Goal: Connect with others: Connect with others

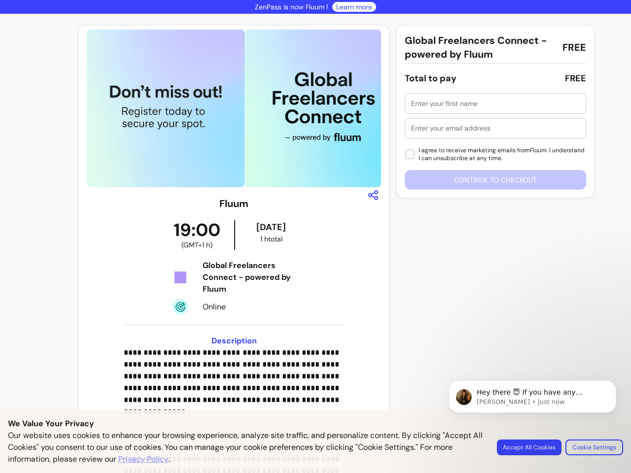
click at [231, 108] on img at bounding box center [166, 109] width 158 height 158
click at [368, 195] on icon "button" at bounding box center [373, 195] width 12 height 12
click at [490, 103] on input "text" at bounding box center [495, 104] width 169 height 10
click at [490, 128] on input "text" at bounding box center [495, 128] width 169 height 10
click at [490, 180] on div "I agree to receive marketing emails from Fluum . I understand I can unsubscribe…" at bounding box center [495, 141] width 181 height 97
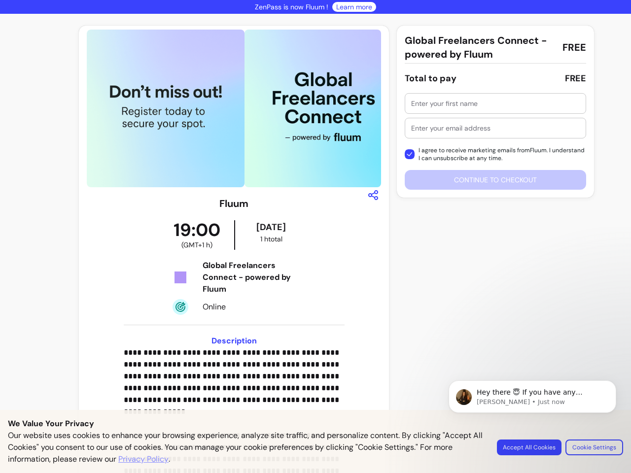
click at [532, 397] on p "Hey there 😇 If you have any question about what you can do with Fluum, I'm here…" at bounding box center [540, 393] width 127 height 10
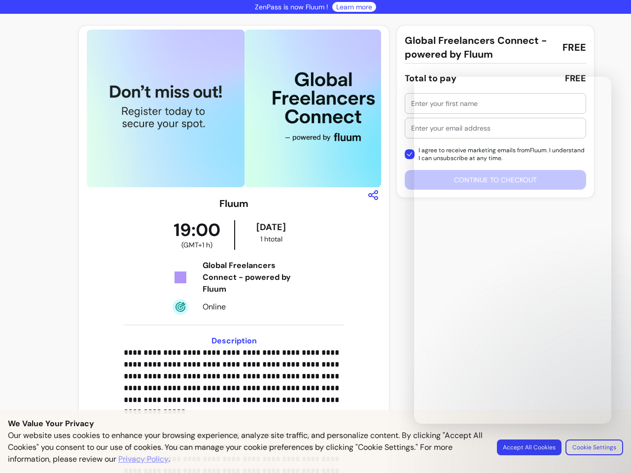
click at [608, 383] on div "**********" at bounding box center [315, 323] width 631 height 619
